Goal: Information Seeking & Learning: Learn about a topic

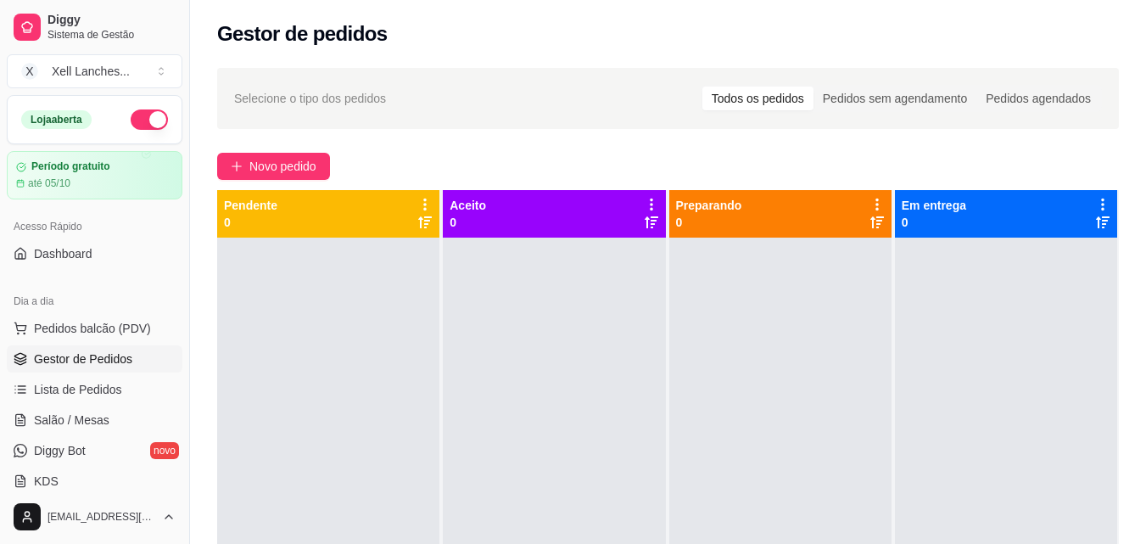
scroll to position [83, 0]
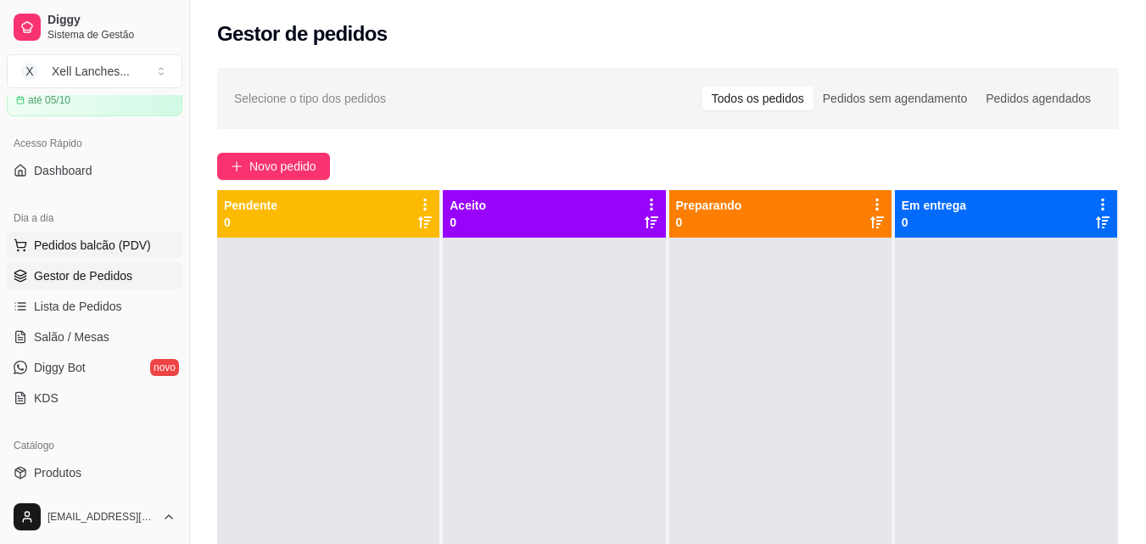
click at [103, 250] on span "Pedidos balcão (PDV)" at bounding box center [92, 245] width 117 height 17
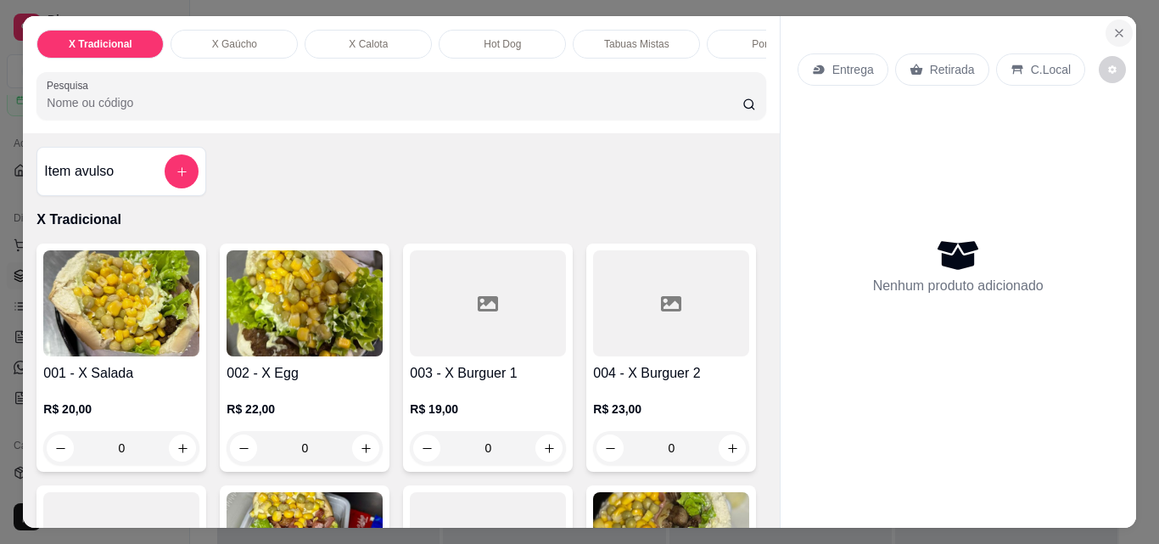
click at [1115, 31] on icon "Close" at bounding box center [1118, 33] width 7 height 7
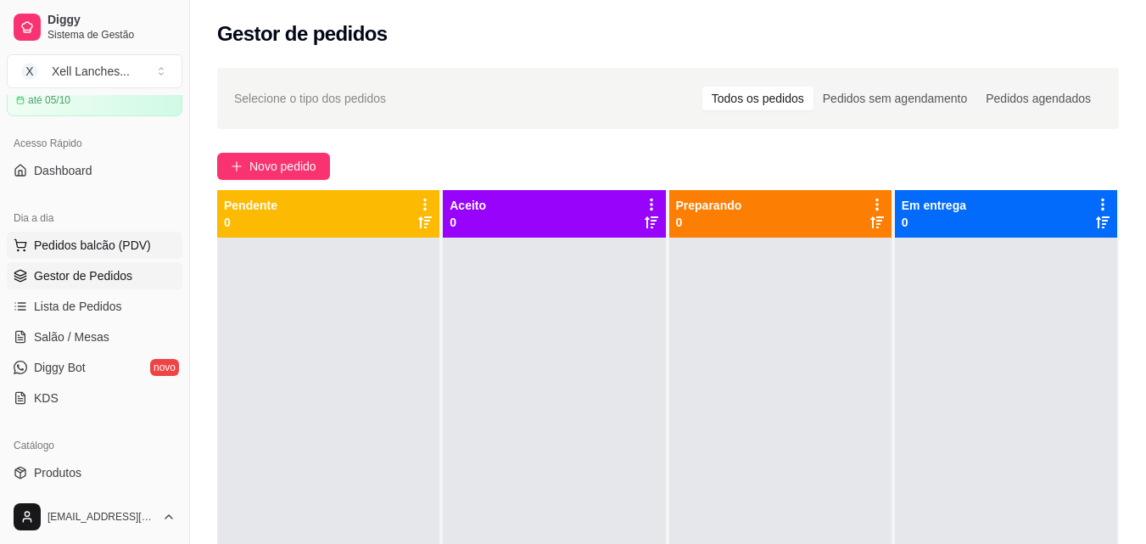
click at [99, 257] on button "Pedidos balcão (PDV)" at bounding box center [95, 245] width 176 height 27
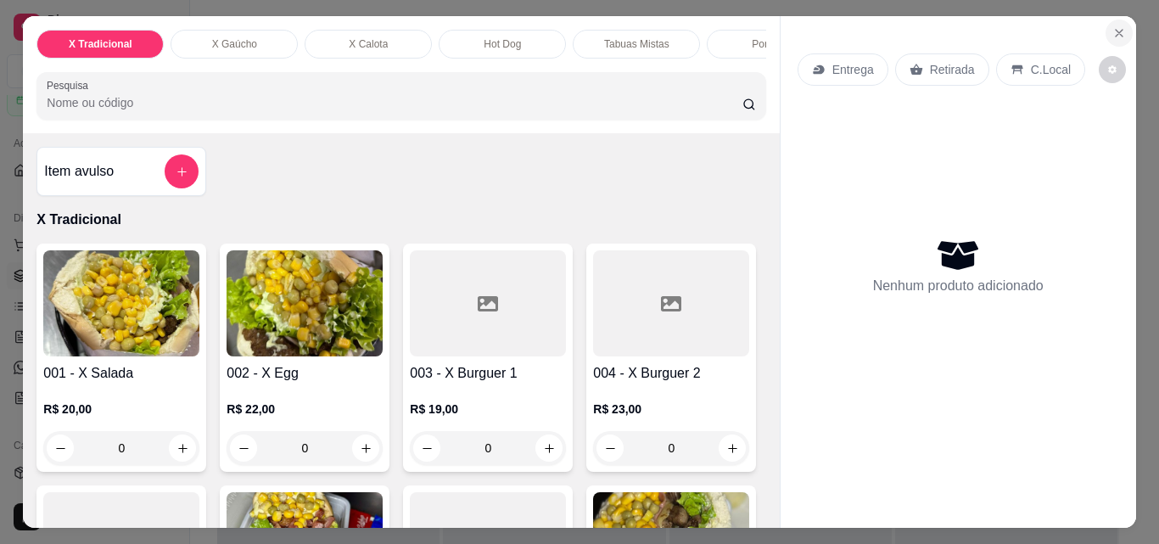
click at [1115, 30] on icon "Close" at bounding box center [1118, 33] width 7 height 7
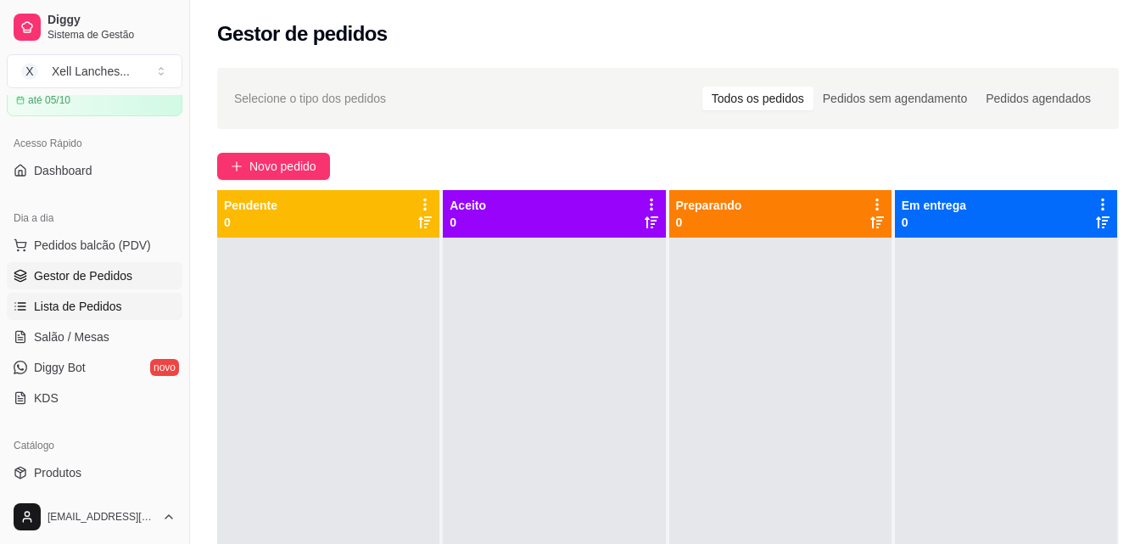
click at [84, 319] on ul "Pedidos balcão (PDV) Gestor de Pedidos Lista de Pedidos Salão / Mesas Diggy Bot…" at bounding box center [95, 322] width 176 height 180
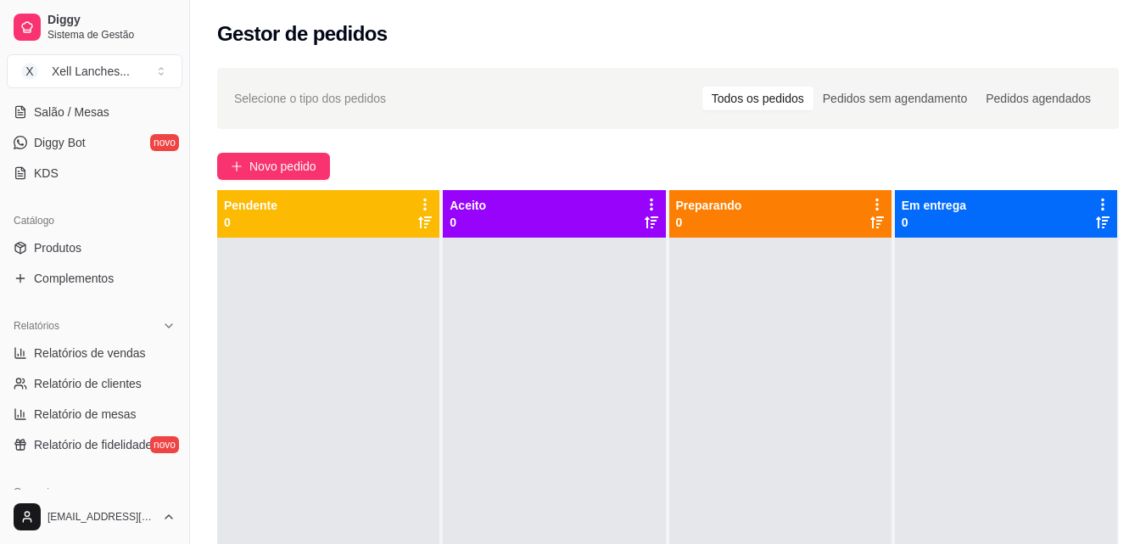
scroll to position [338, 0]
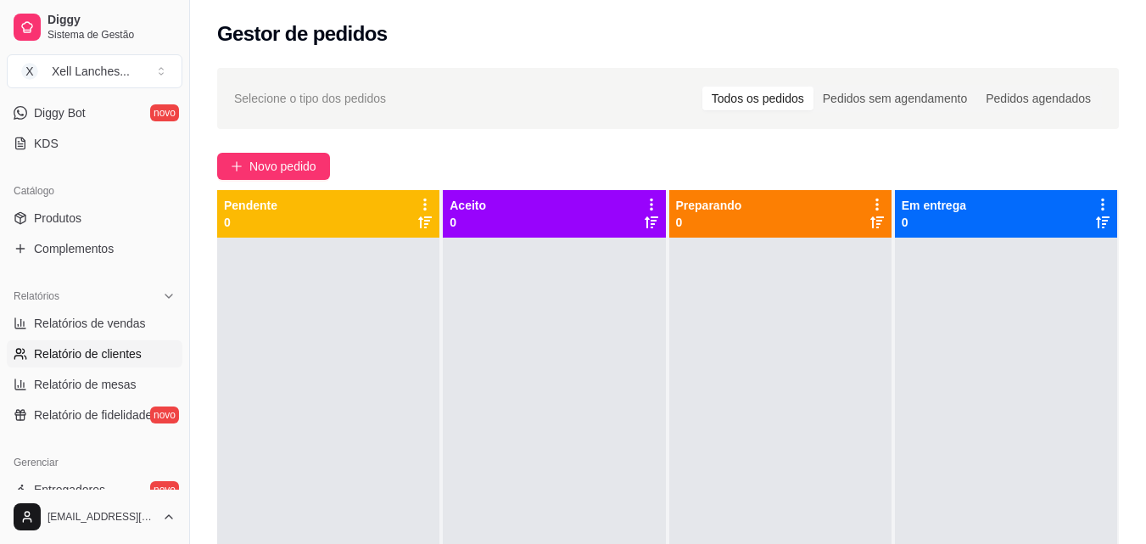
click at [91, 359] on span "Relatório de clientes" at bounding box center [88, 353] width 108 height 17
select select "30"
select select "HIGHEST_TOTAL_SPENT_WITH_ORDERS"
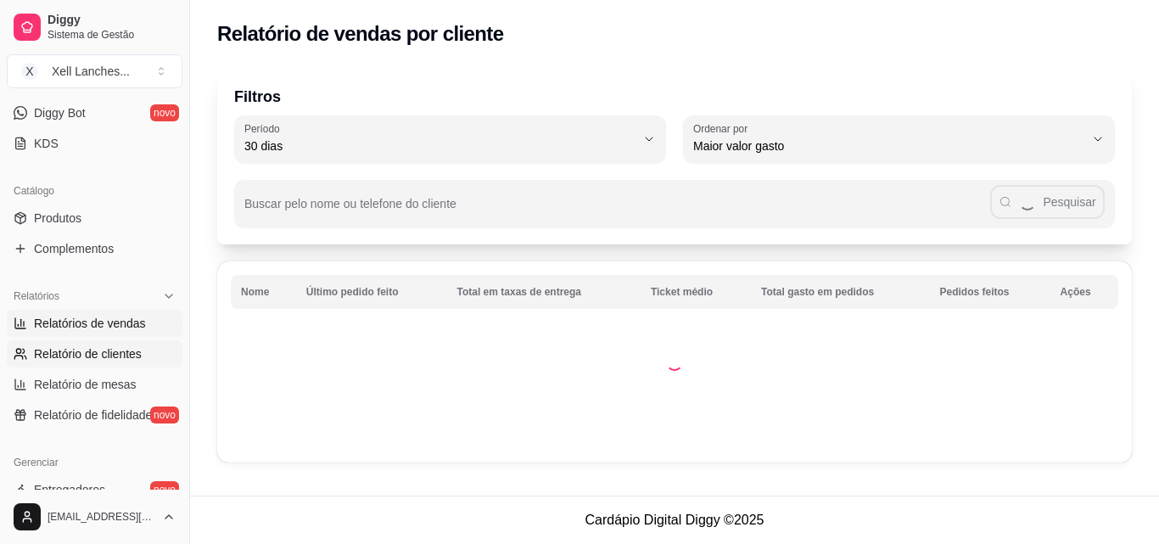
click at [92, 332] on link "Relatórios de vendas" at bounding box center [95, 323] width 176 height 27
select select "ALL"
select select "0"
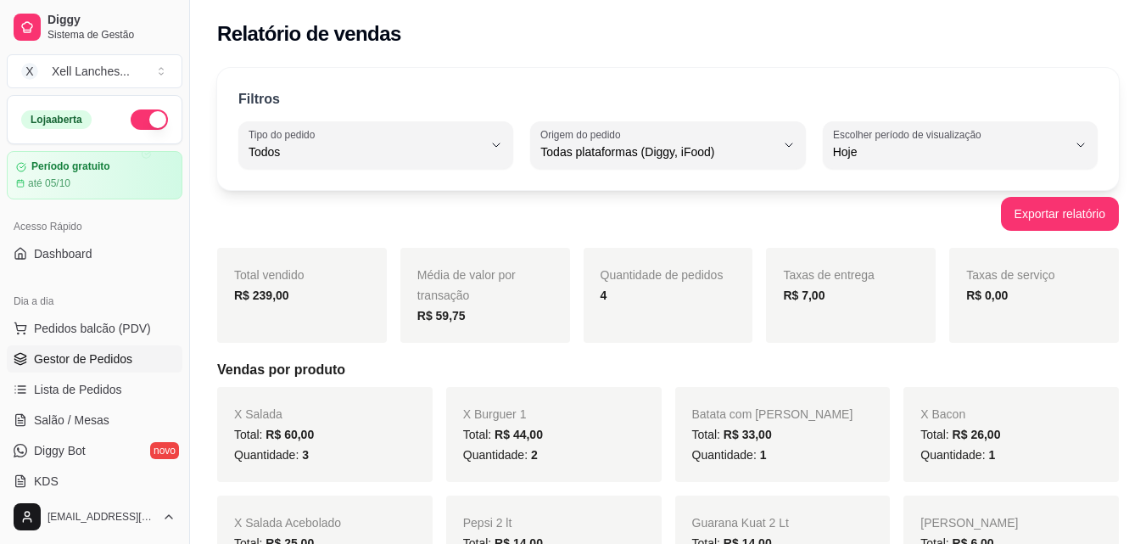
click at [70, 352] on span "Gestor de Pedidos" at bounding box center [83, 358] width 98 height 17
